Goal: Find specific page/section: Find specific page/section

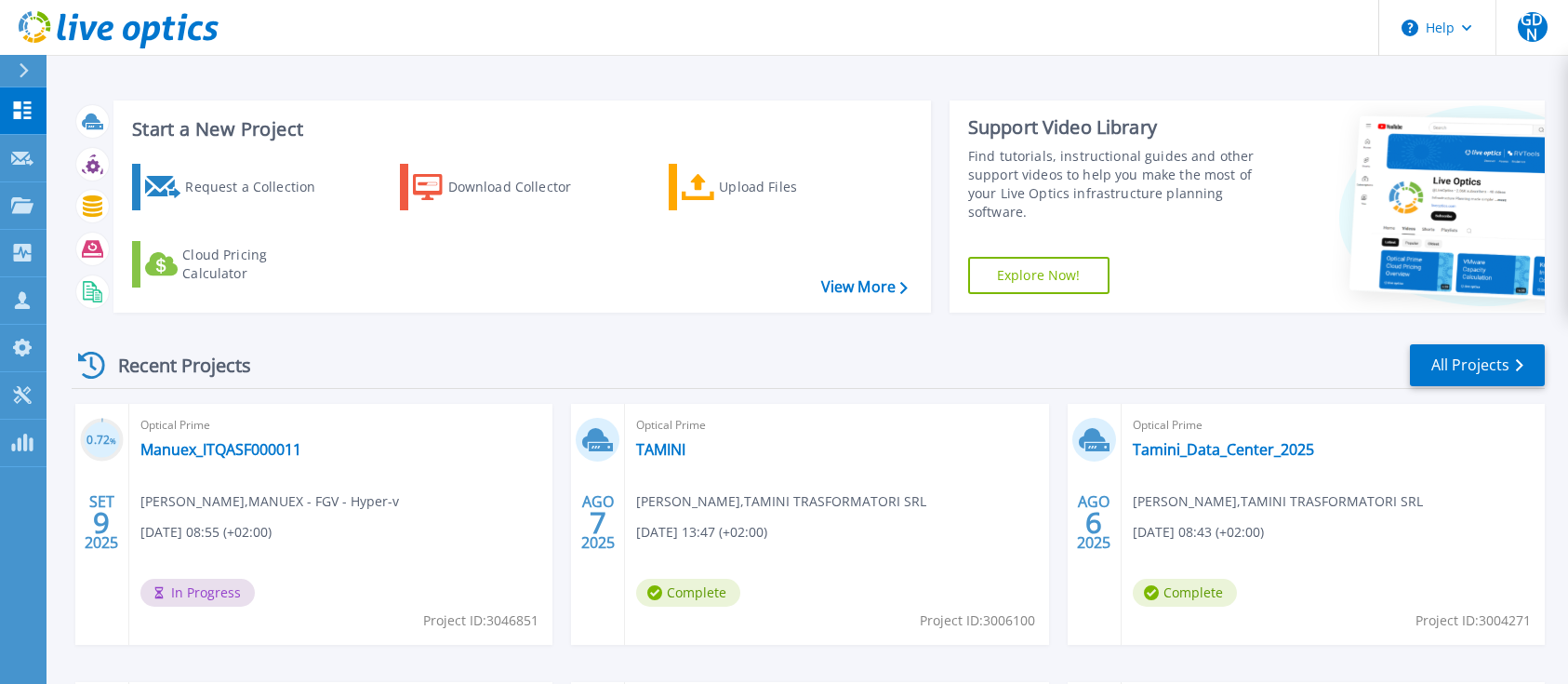
scroll to position [247, 0]
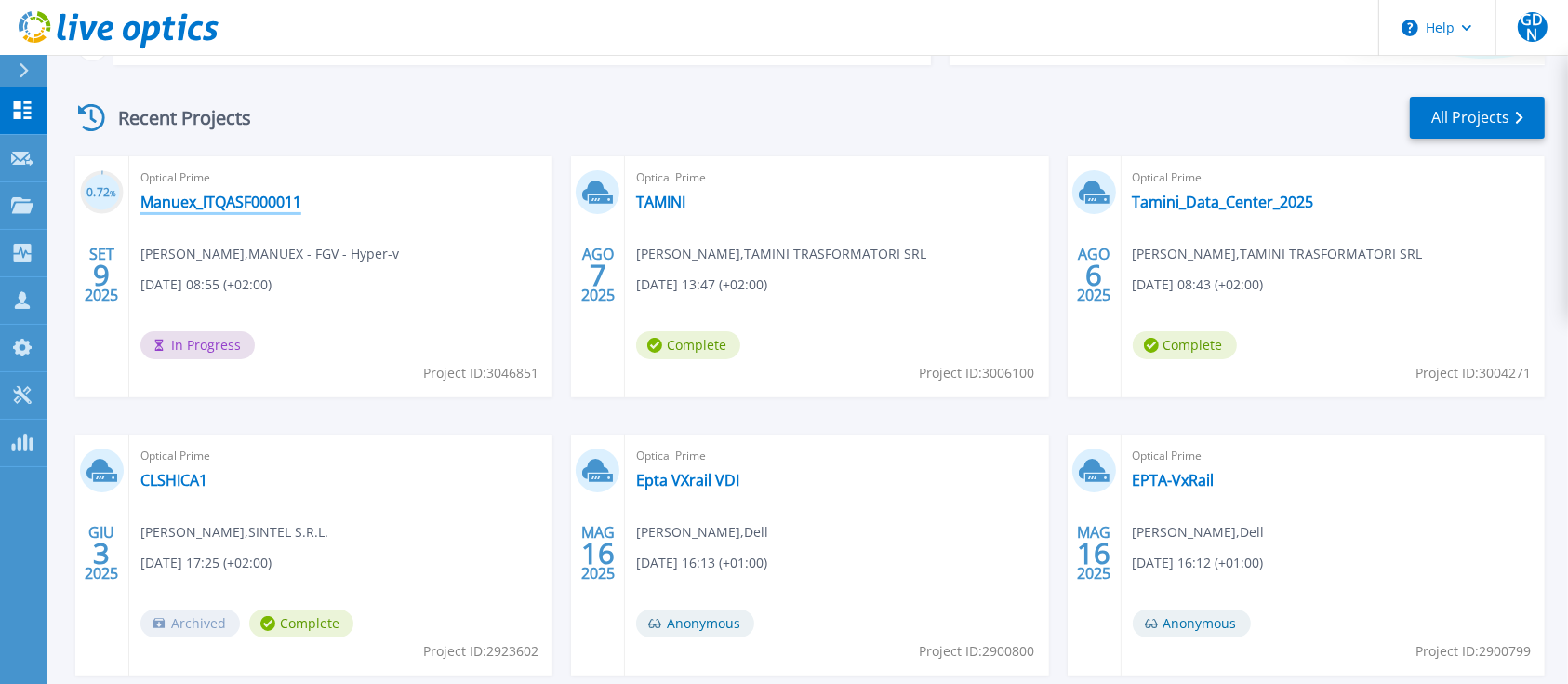
click at [179, 205] on link "Manuex_ITQASF000011" at bounding box center [221, 202] width 161 height 19
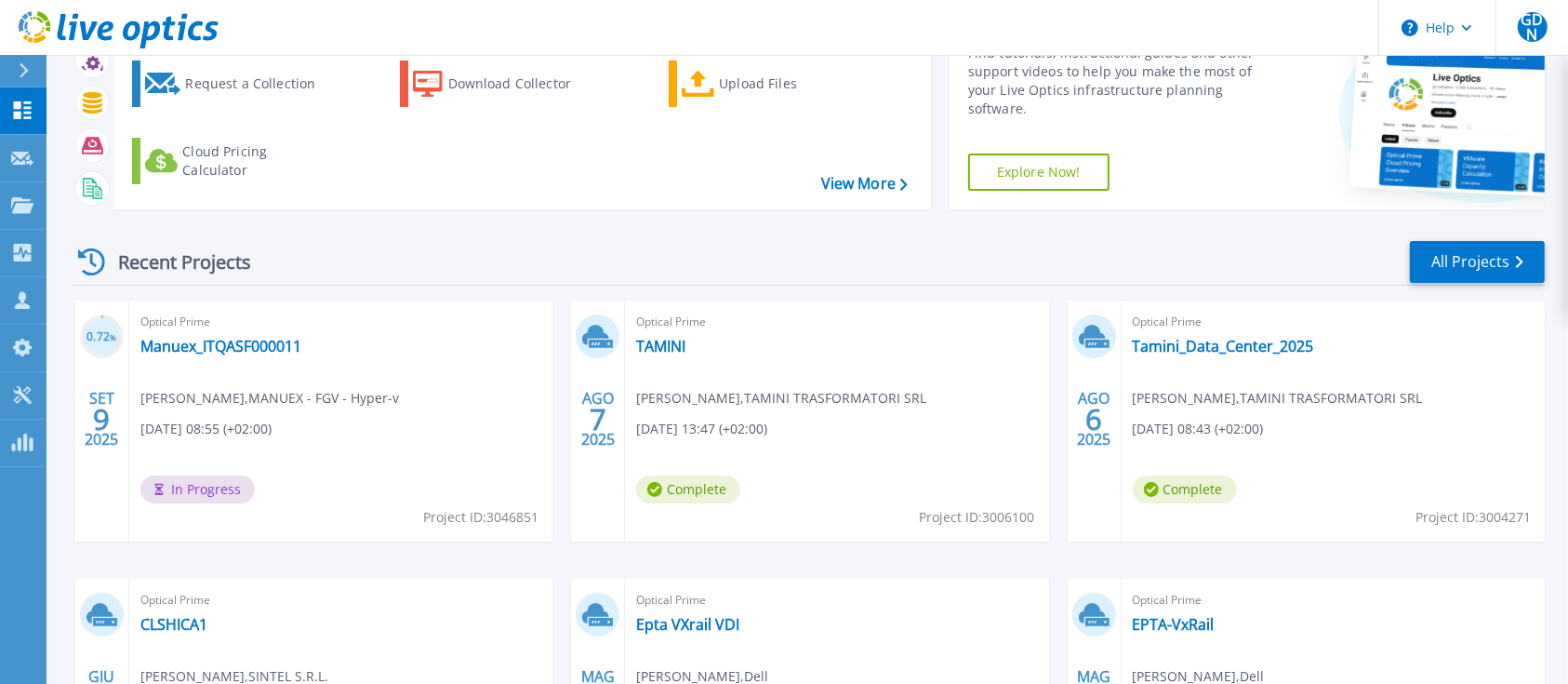
scroll to position [247, 0]
